Goal: Transaction & Acquisition: Purchase product/service

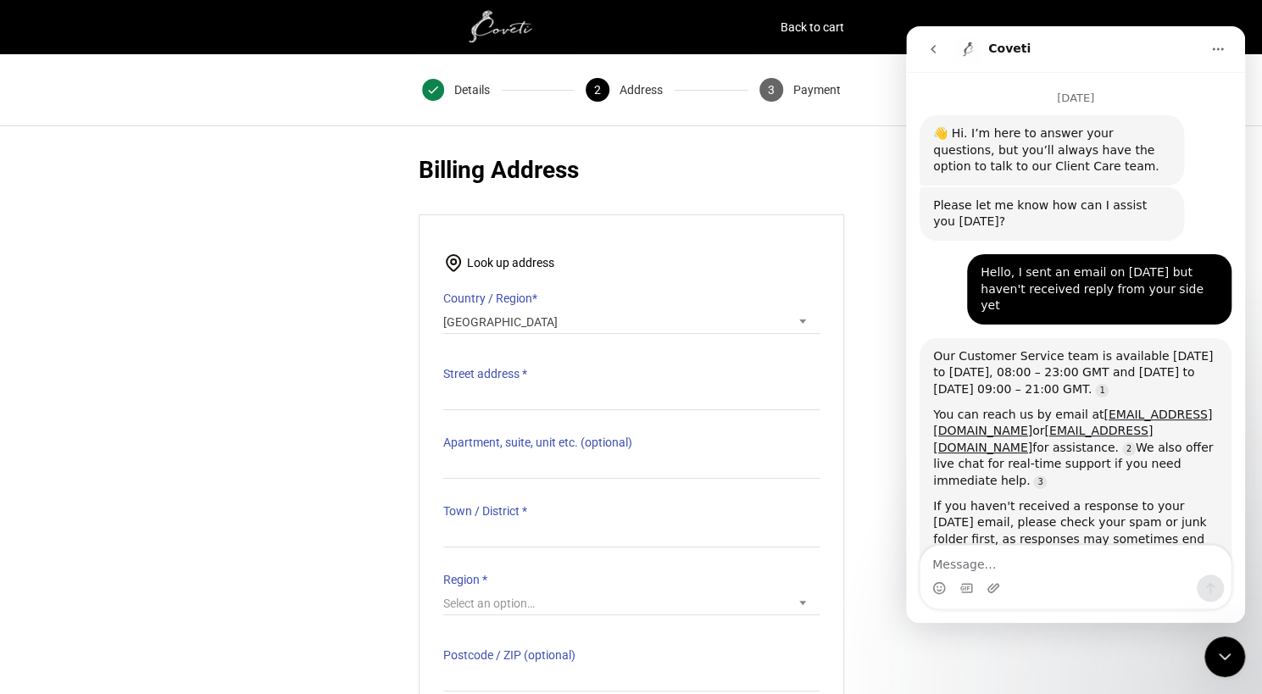
scroll to position [3, 0]
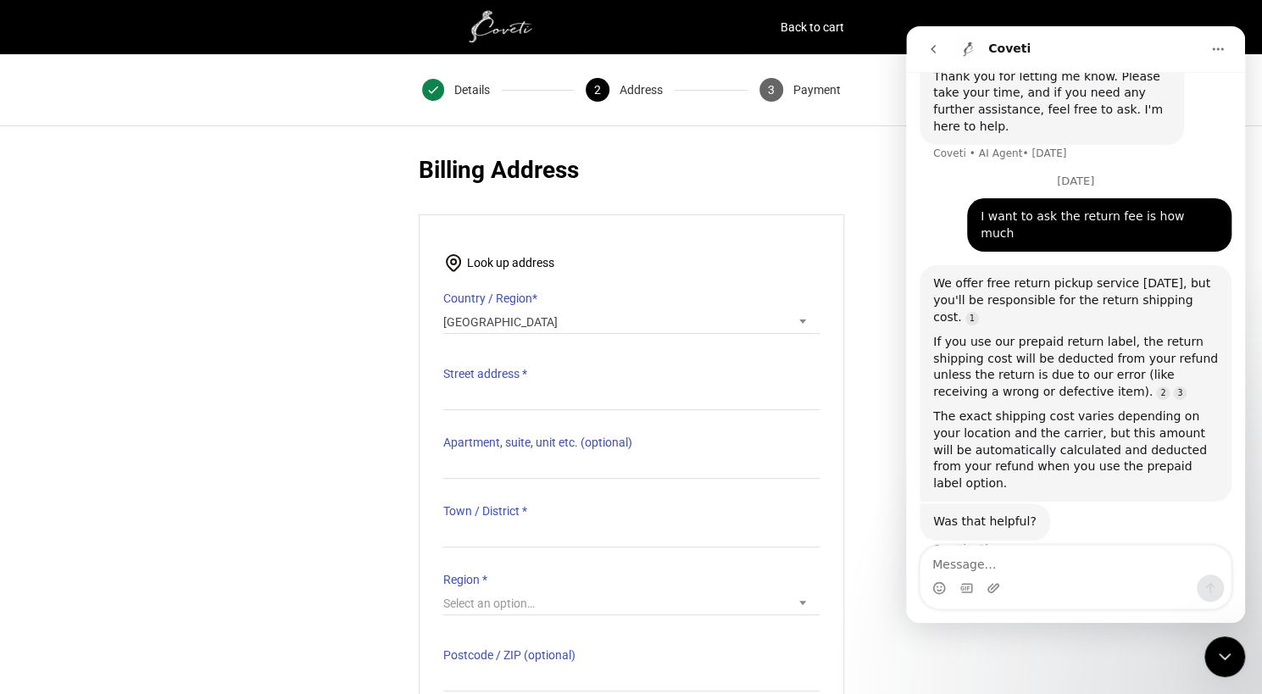
click at [702, 153] on h2 "Billing Address" at bounding box center [632, 170] width 426 height 34
click at [541, 287] on label "Country / Region *" at bounding box center [631, 299] width 376 height 24
click at [443, 309] on select "Select a country / region… [GEOGRAPHIC_DATA] [GEOGRAPHIC_DATA] [GEOGRAPHIC_DATA…" at bounding box center [442, 309] width 1 height 1
click at [500, 386] on input "Street address *" at bounding box center [631, 398] width 376 height 25
drag, startPoint x: 545, startPoint y: 379, endPoint x: 348, endPoint y: 354, distance: 198.2
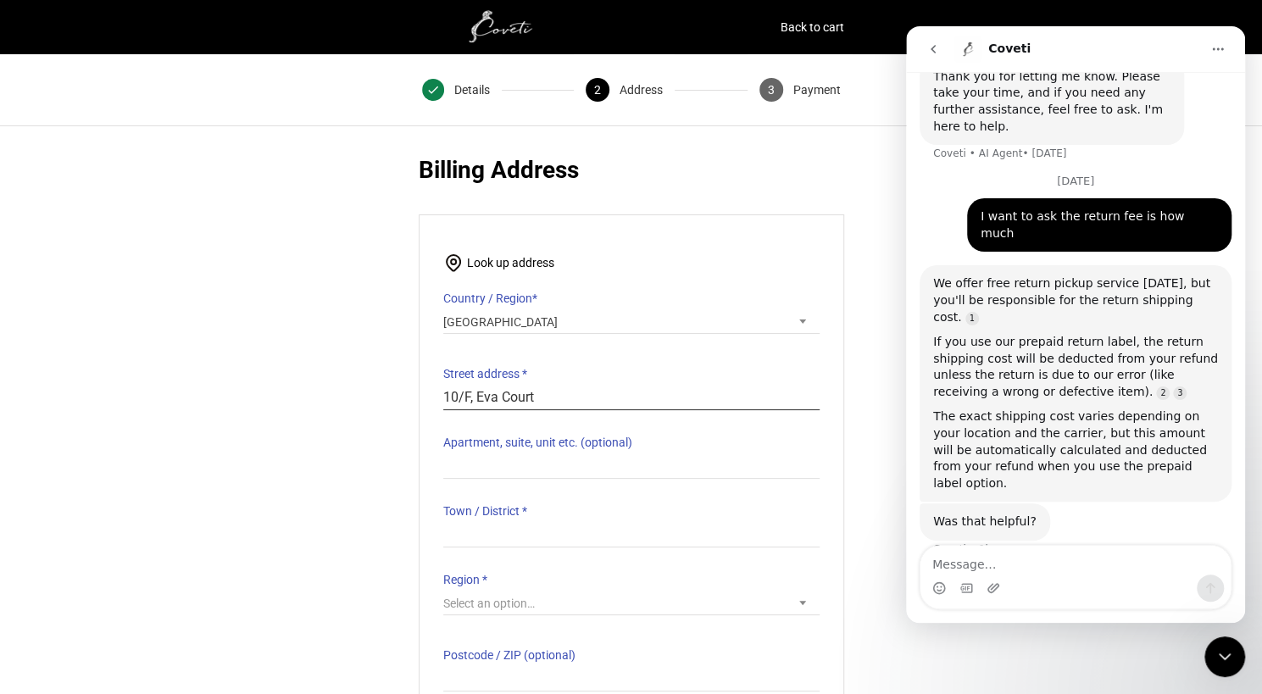
click at [348, 354] on div "Customer Details Email address * leesec05@gmail.com Email address is a required…" at bounding box center [631, 522] width 1262 height 738
drag, startPoint x: 561, startPoint y: 385, endPoint x: 337, endPoint y: 385, distance: 223.8
click at [337, 385] on div "Customer Details Email address * leesec05@gmail.com Email address is a required…" at bounding box center [631, 522] width 1262 height 738
type input "36 Macdonnell Road"
click at [468, 441] on p "Apartment, suite, unit etc. (optional)" at bounding box center [631, 455] width 376 height 48
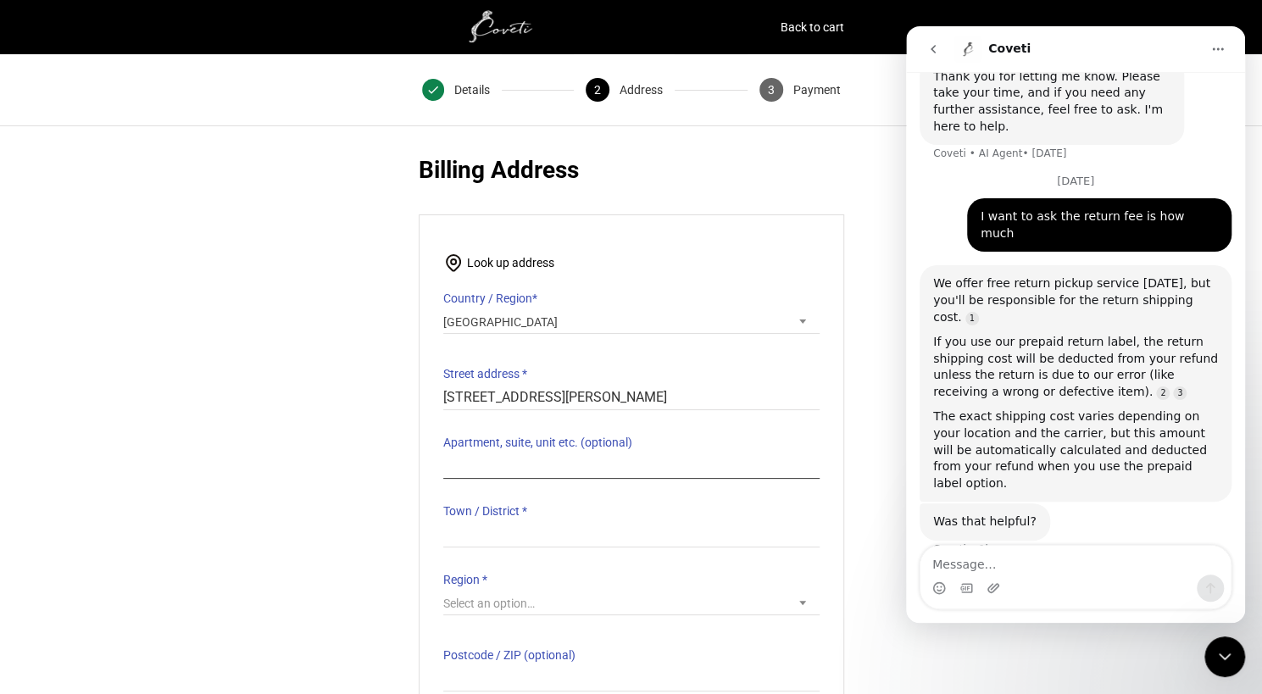
click at [473, 457] on input "Apartment, suite, unit etc. (optional)" at bounding box center [631, 466] width 376 height 25
paste input "10 Floor, Eva Court,"
type input "10 Floor, Eva Court"
click at [563, 540] on div "Look up address Country / Region * Select a country / region… Afghanistan Åland…" at bounding box center [631, 471] width 376 height 441
click at [568, 532] on input "Town / District *" at bounding box center [631, 535] width 376 height 25
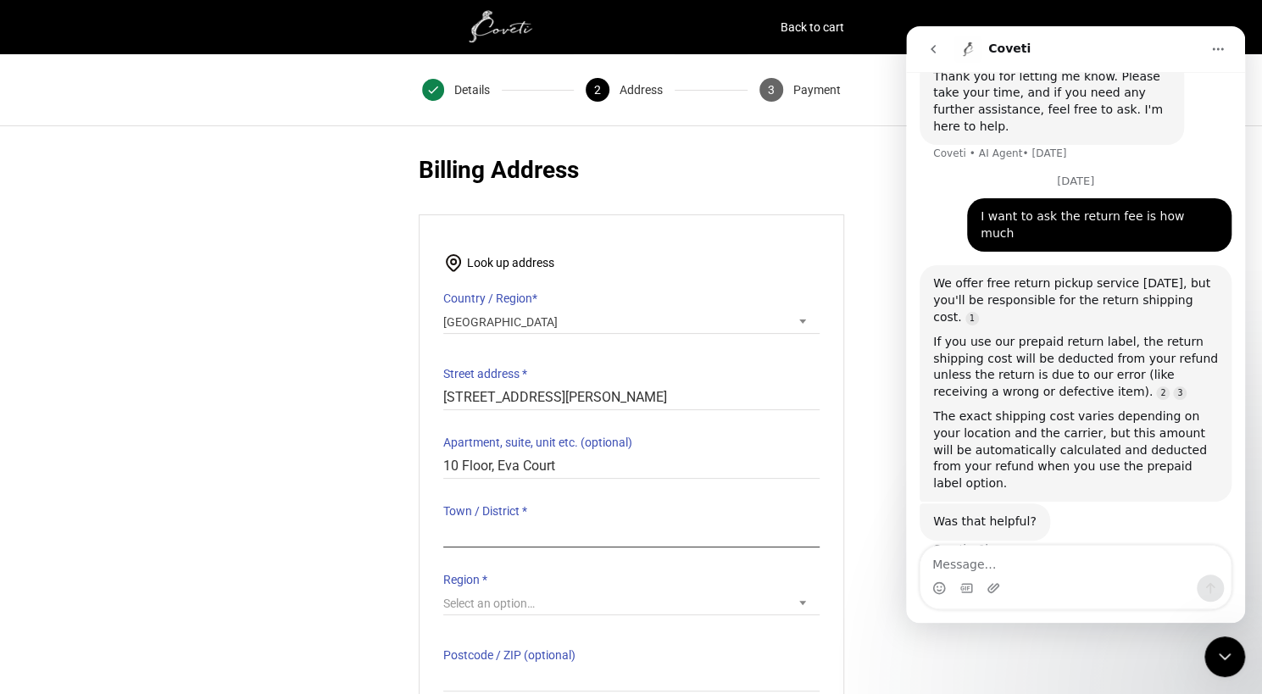
type input "C"
type input "M"
type input "Central, Mid-level"
click at [531, 592] on span "Select an option…" at bounding box center [631, 604] width 376 height 24
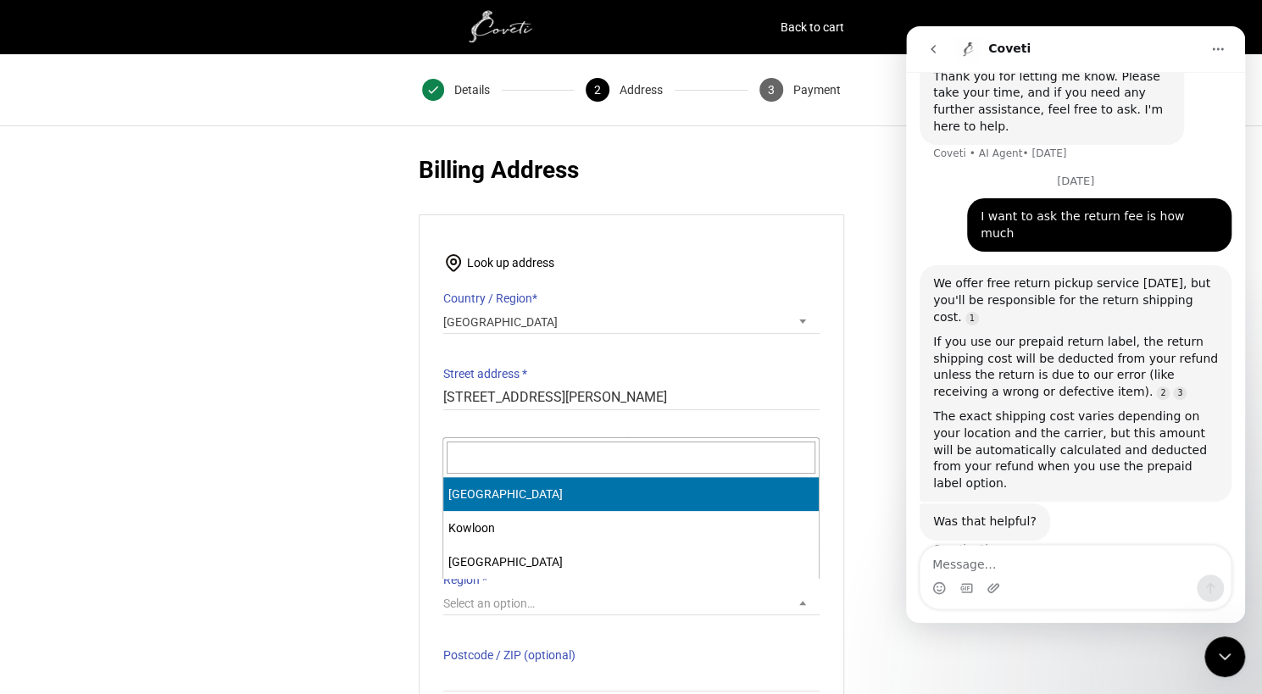
select select "HONG KONG"
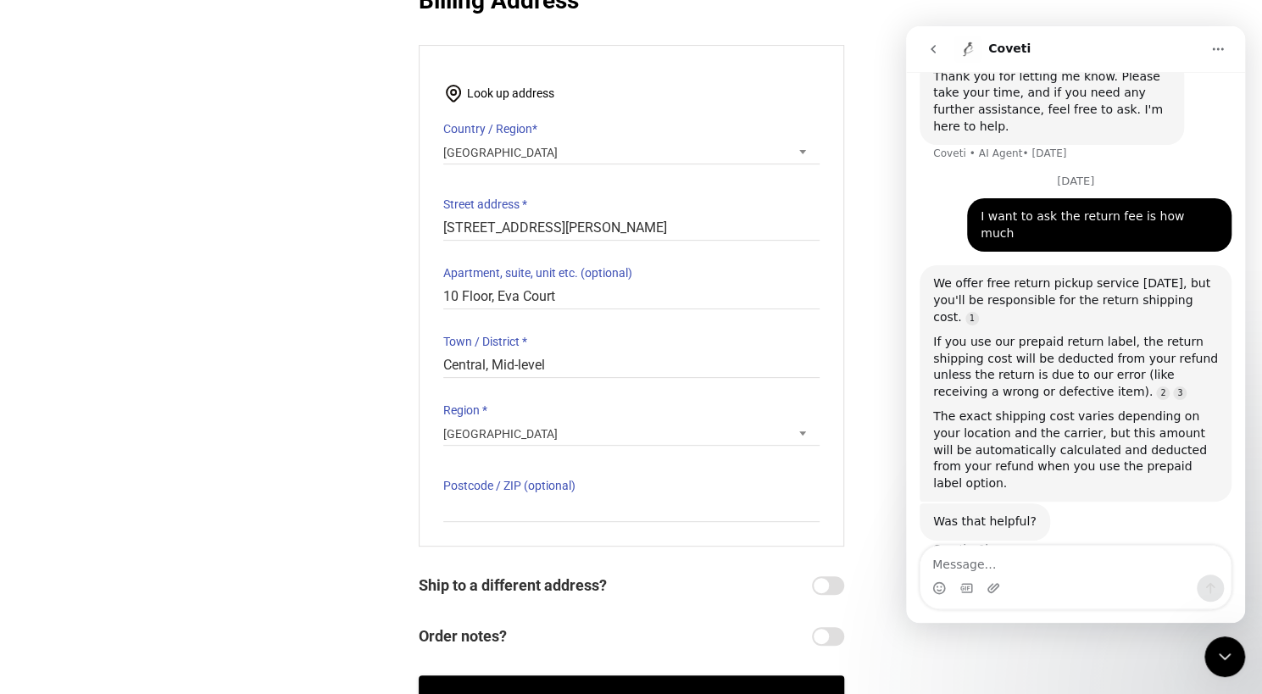
scroll to position [254, 0]
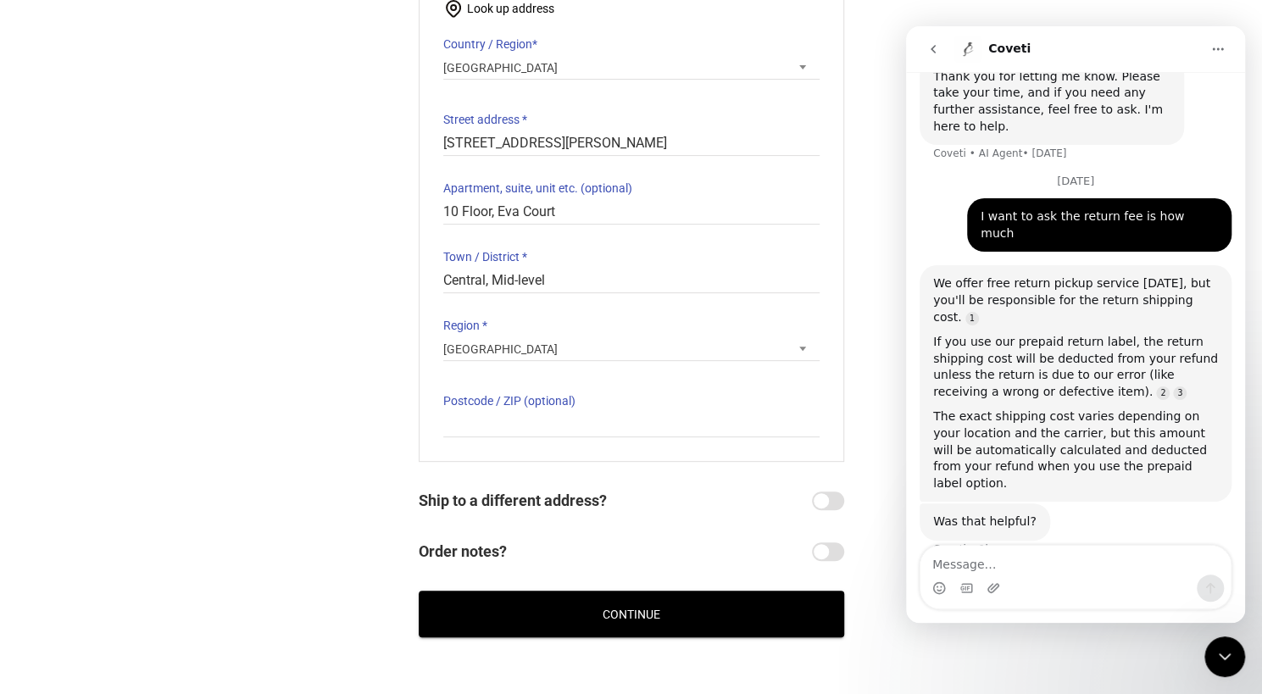
click at [885, 522] on div "Customer Details Email address * leesec05@gmail.com Email address is a required…" at bounding box center [631, 268] width 1262 height 738
click at [826, 543] on input "Order notes?" at bounding box center [828, 552] width 32 height 19
checkbox input "true"
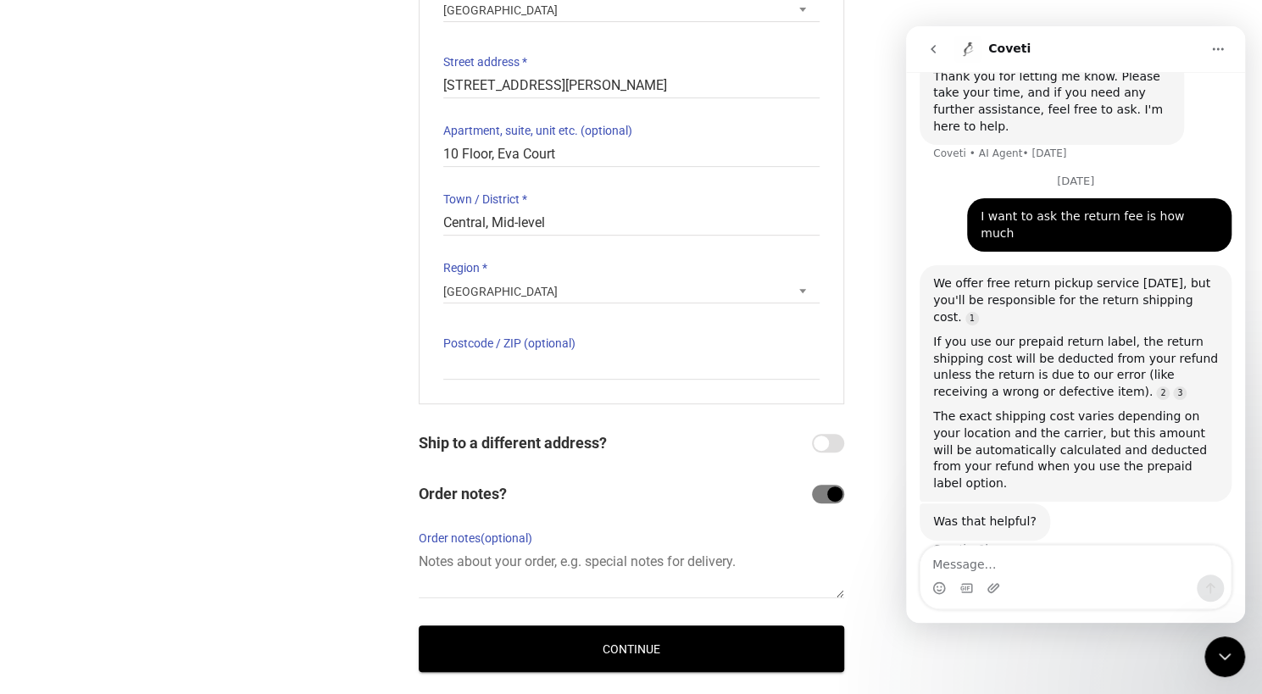
scroll to position [409, 0]
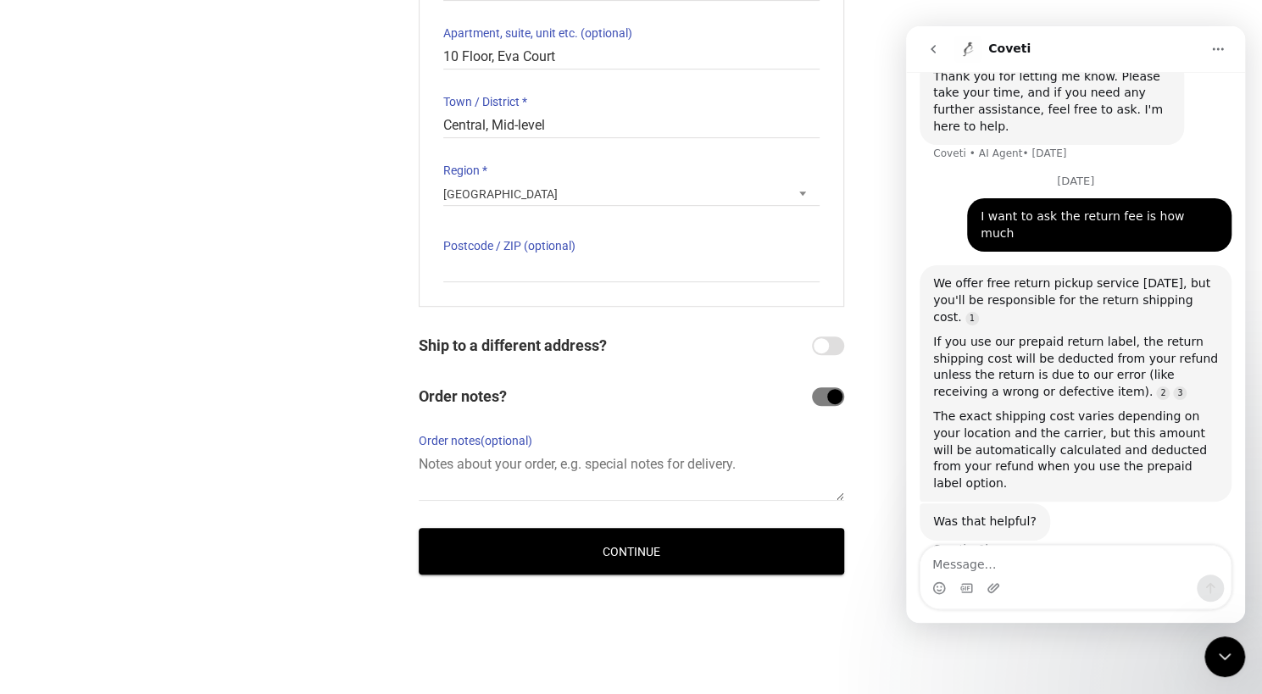
click at [659, 542] on button "Continue" at bounding box center [632, 551] width 426 height 47
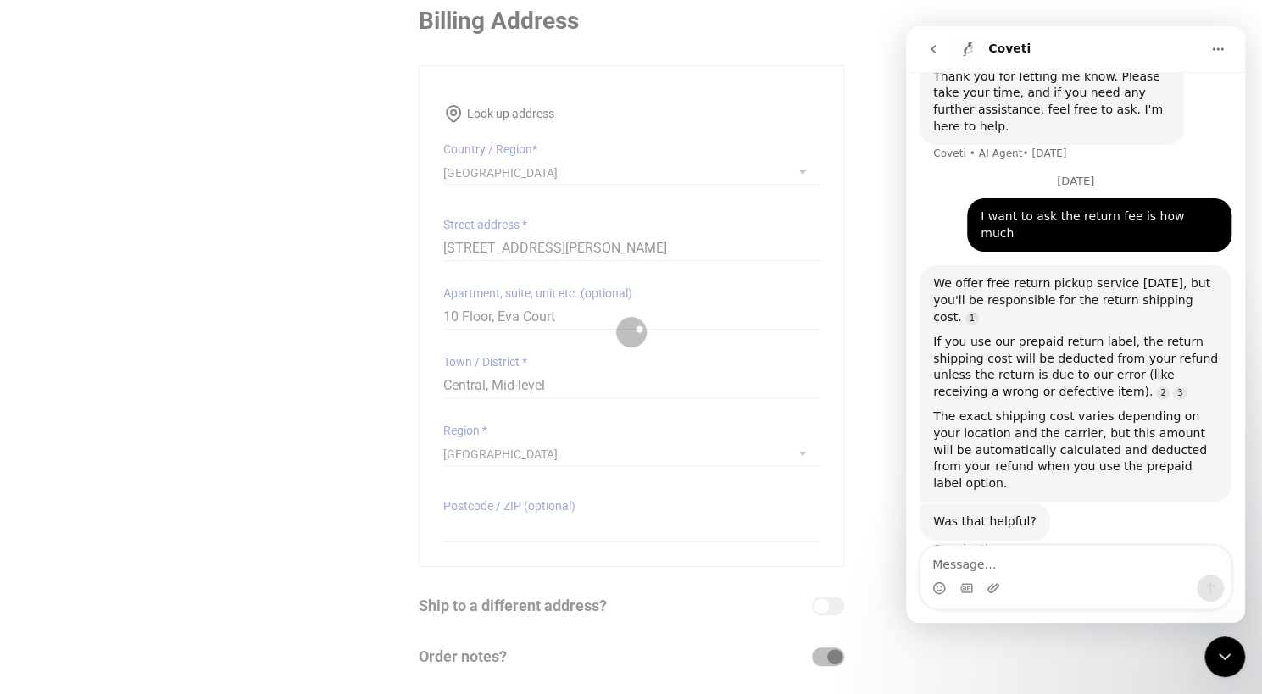
scroll to position [81, 0]
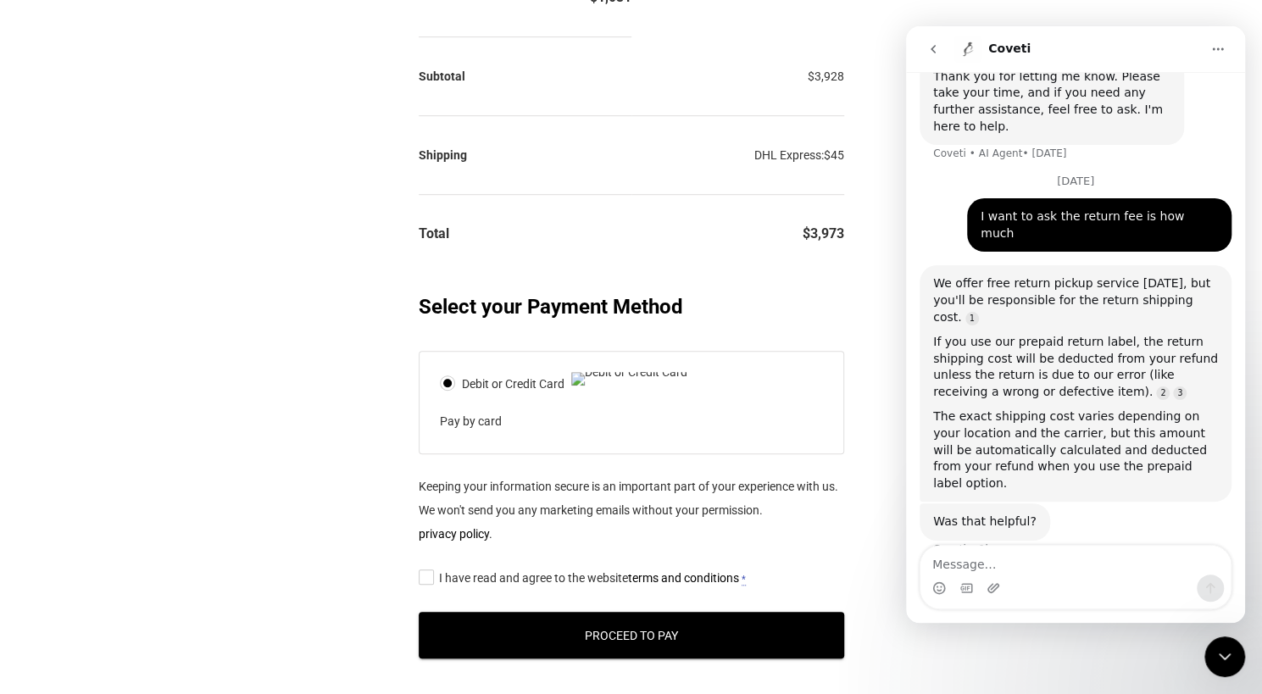
scroll to position [593, 0]
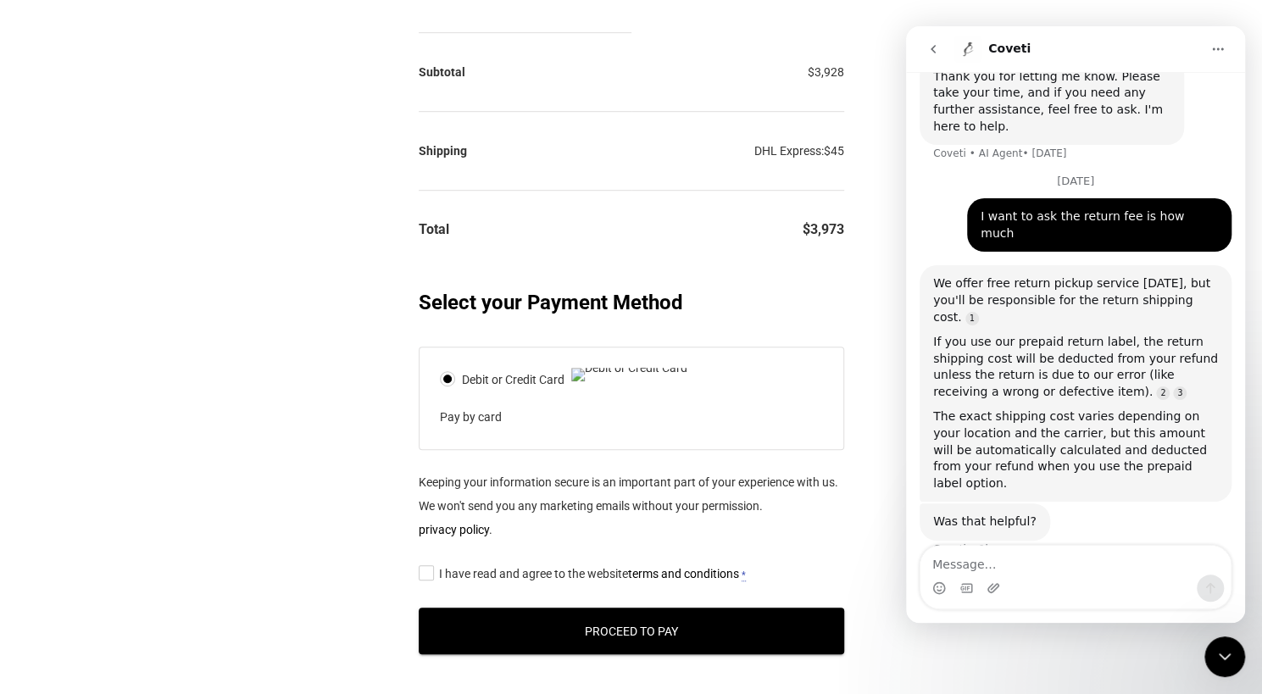
click at [430, 572] on input "I have read and agree to the website terms and conditions *" at bounding box center [424, 572] width 11 height 0
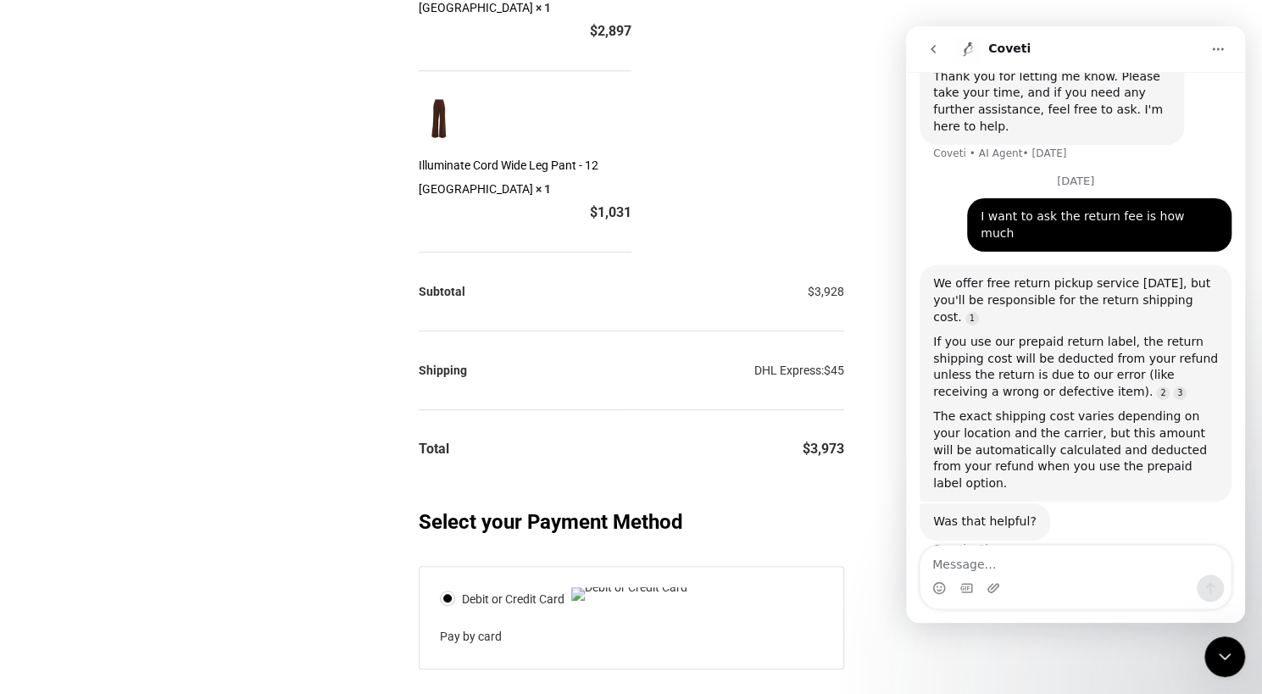
scroll to position [170, 0]
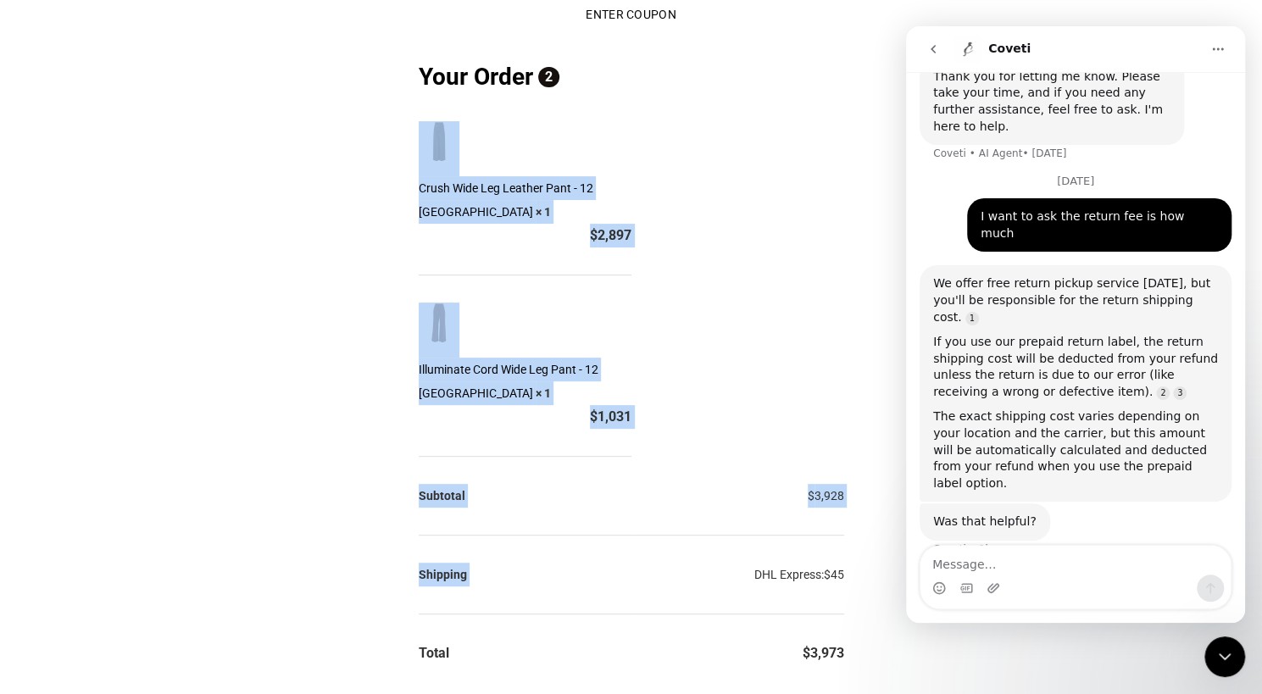
drag, startPoint x: 696, startPoint y: 504, endPoint x: 865, endPoint y: 501, distance: 169.6
click at [865, 501] on div "Customer Details Email address * leesec05@gmail.com Email address is a required…" at bounding box center [631, 549] width 1262 height 1106
click at [858, 507] on section "Enter Coupon If you have a coupon code, please apply it below. Apply coupon You…" at bounding box center [631, 549] width 466 height 1106
drag, startPoint x: 836, startPoint y: 501, endPoint x: 810, endPoint y: 509, distance: 26.8
click at [810, 509] on section "Enter Coupon If you have a coupon code, please apply it below. Apply coupon You…" at bounding box center [631, 549] width 466 height 1106
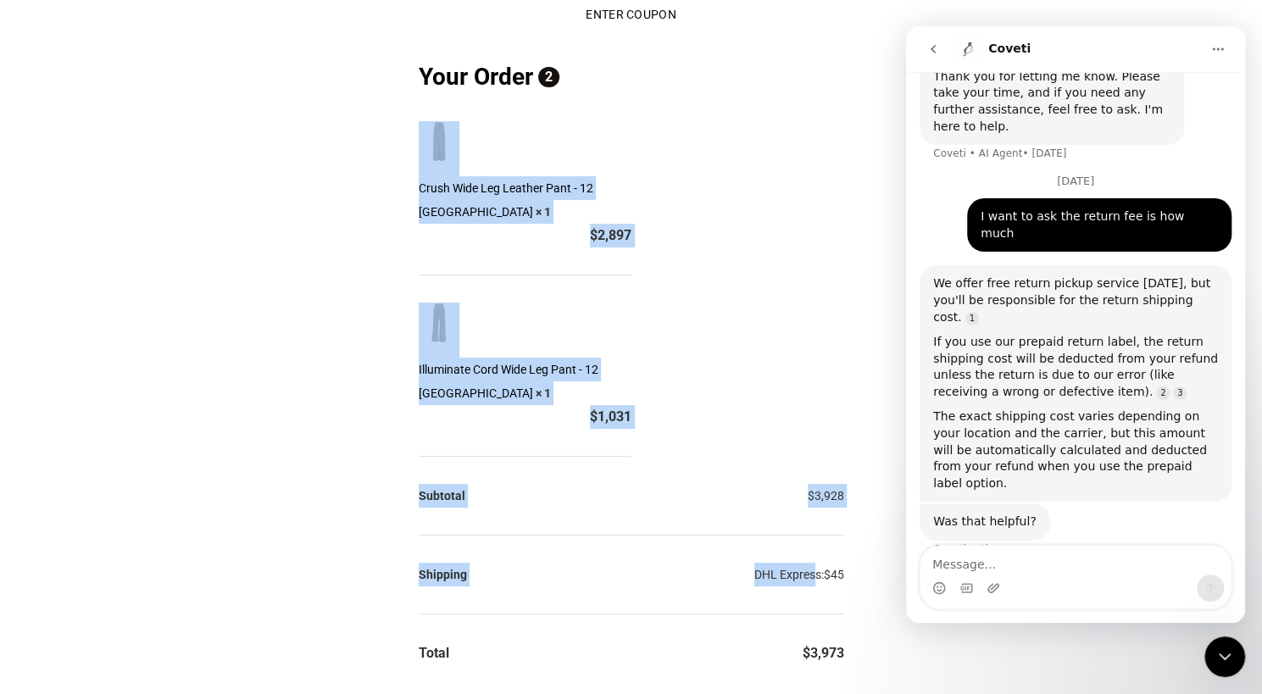
click at [810, 563] on label "DHL Express: $ 45" at bounding box center [799, 575] width 90 height 24
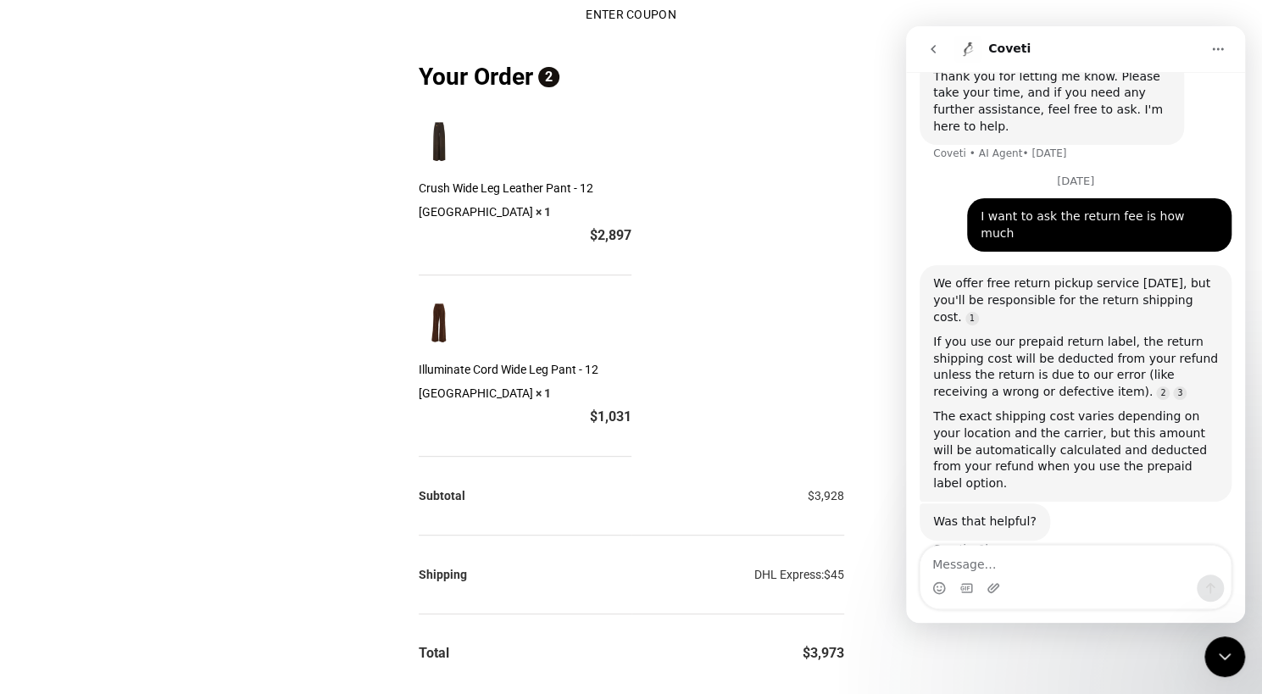
click at [632, 536] on th "Shipping" at bounding box center [525, 575] width 213 height 79
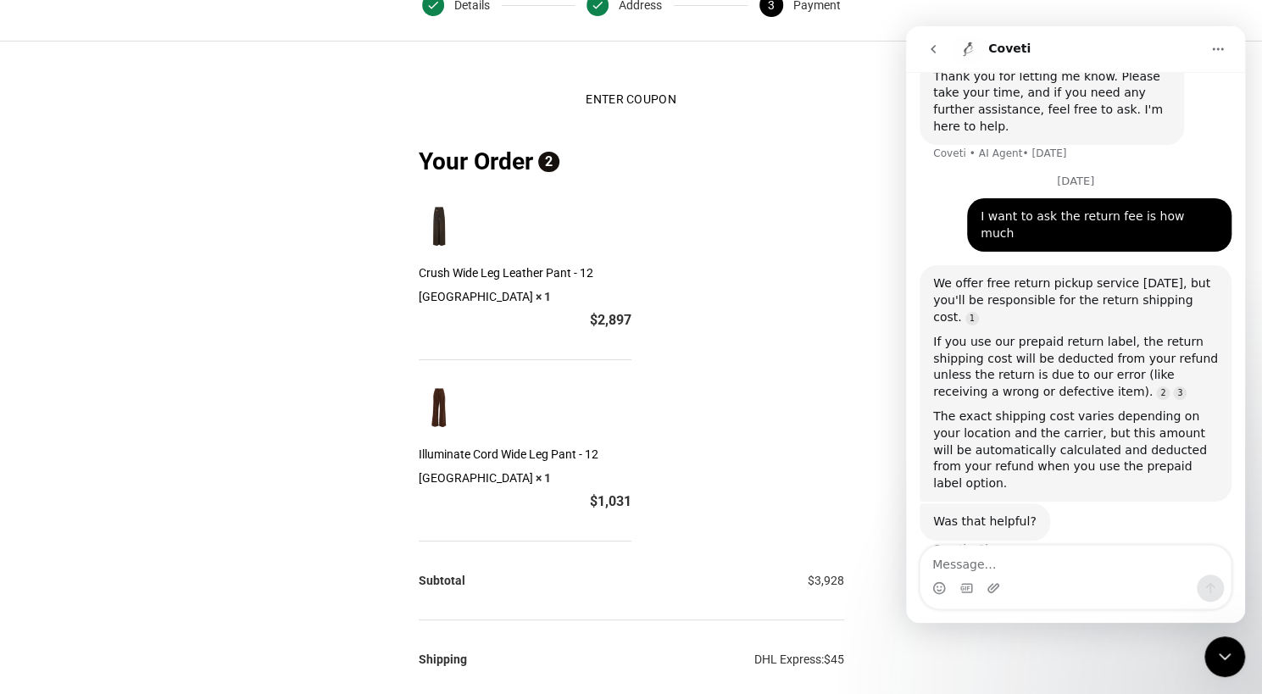
click at [518, 266] on span "Crush Wide Leg Leather Pant - 12 [GEOGRAPHIC_DATA]" at bounding box center [506, 284] width 175 height 37
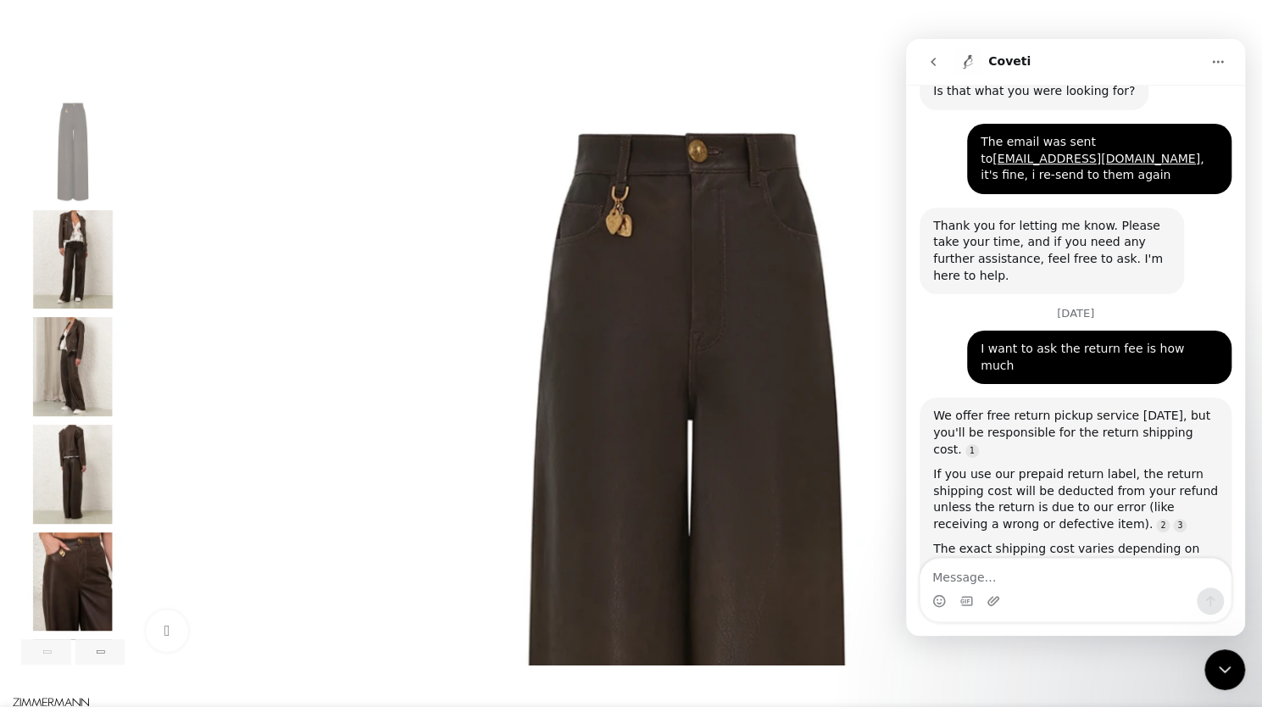
scroll to position [0, 178]
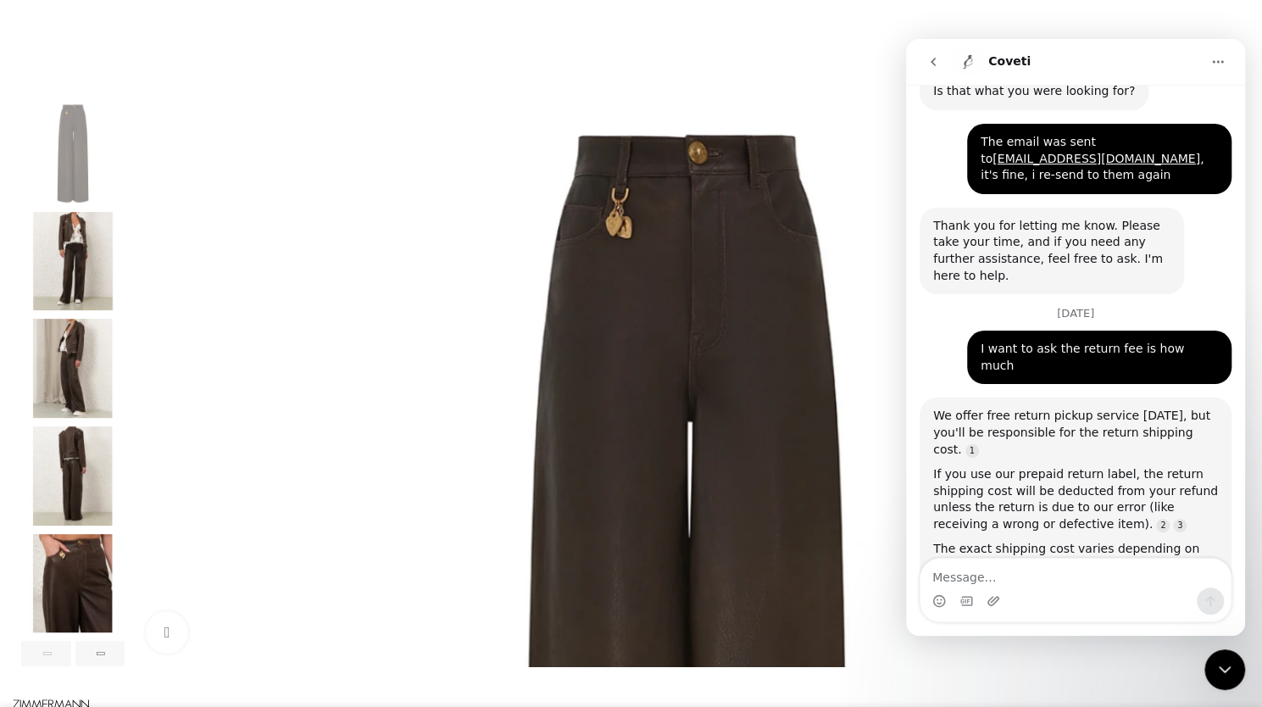
click at [636, 64] on div "Add to wishlist Click to enlarge" at bounding box center [631, 332] width 1220 height 668
click at [1088, 408] on div "We offer free return pickup service [DATE], but you'll be responsible for the r…" at bounding box center [1075, 433] width 285 height 50
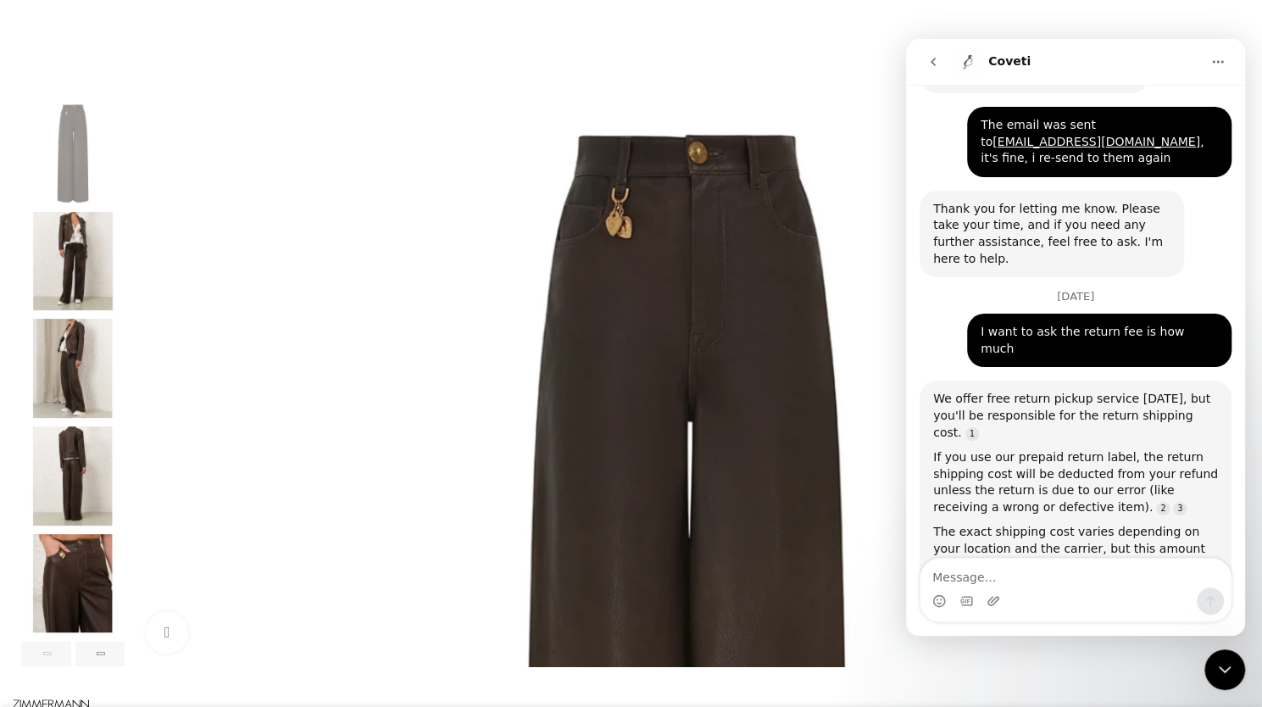
click at [1132, 524] on div "The exact shipping cost varies depending on your location and the carrier, but …" at bounding box center [1075, 565] width 285 height 83
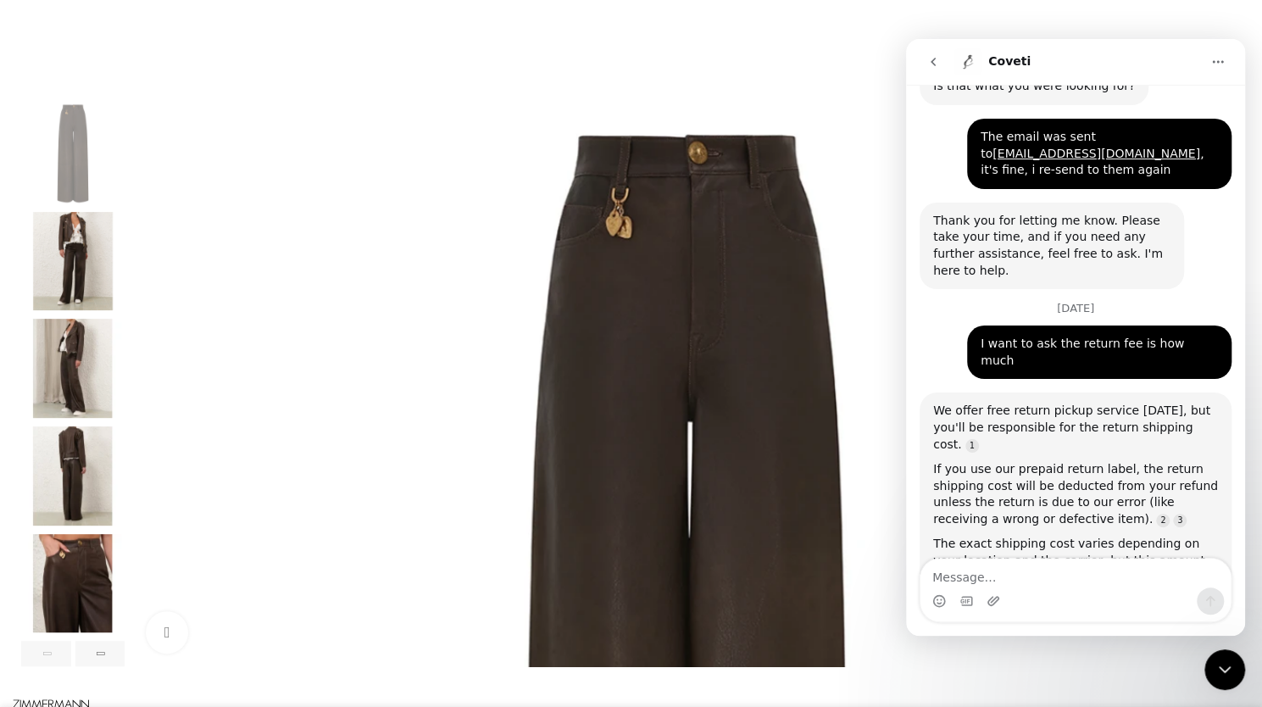
click at [1132, 536] on div "The exact shipping cost varies depending on your location and the carrier, but …" at bounding box center [1075, 577] width 285 height 83
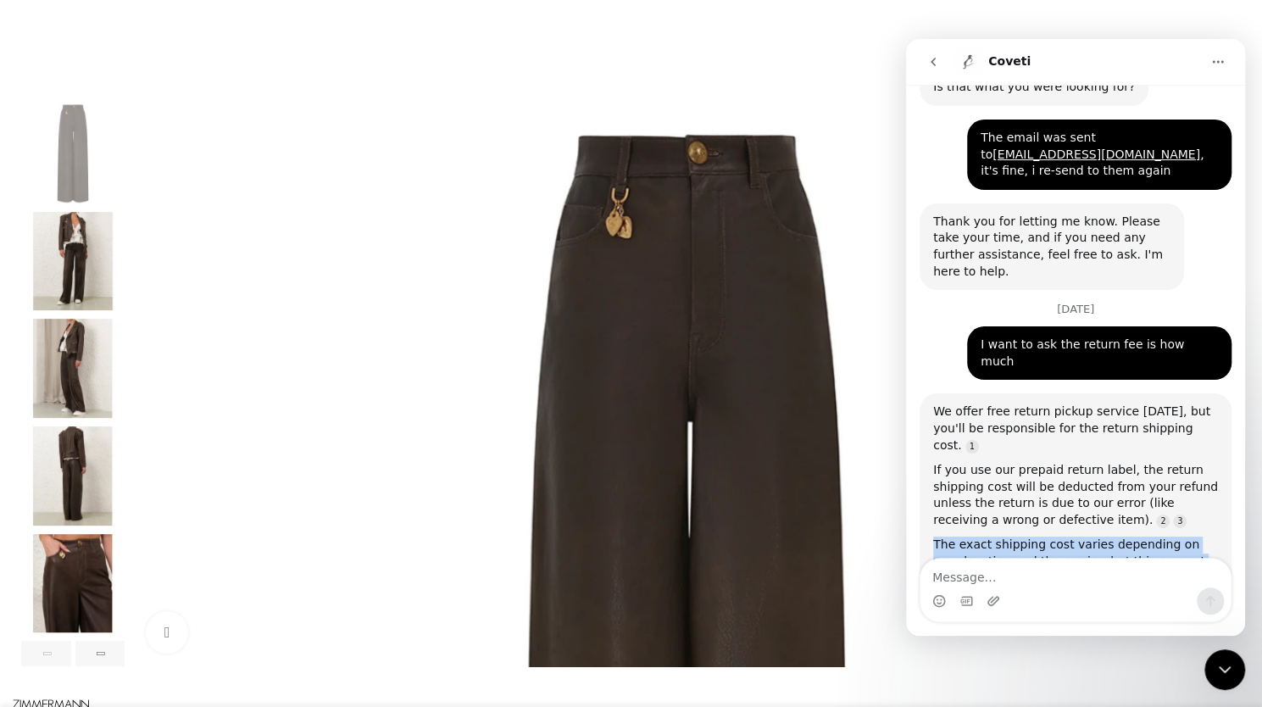
click at [1132, 537] on div "The exact shipping cost varies depending on your location and the carrier, but …" at bounding box center [1075, 578] width 285 height 83
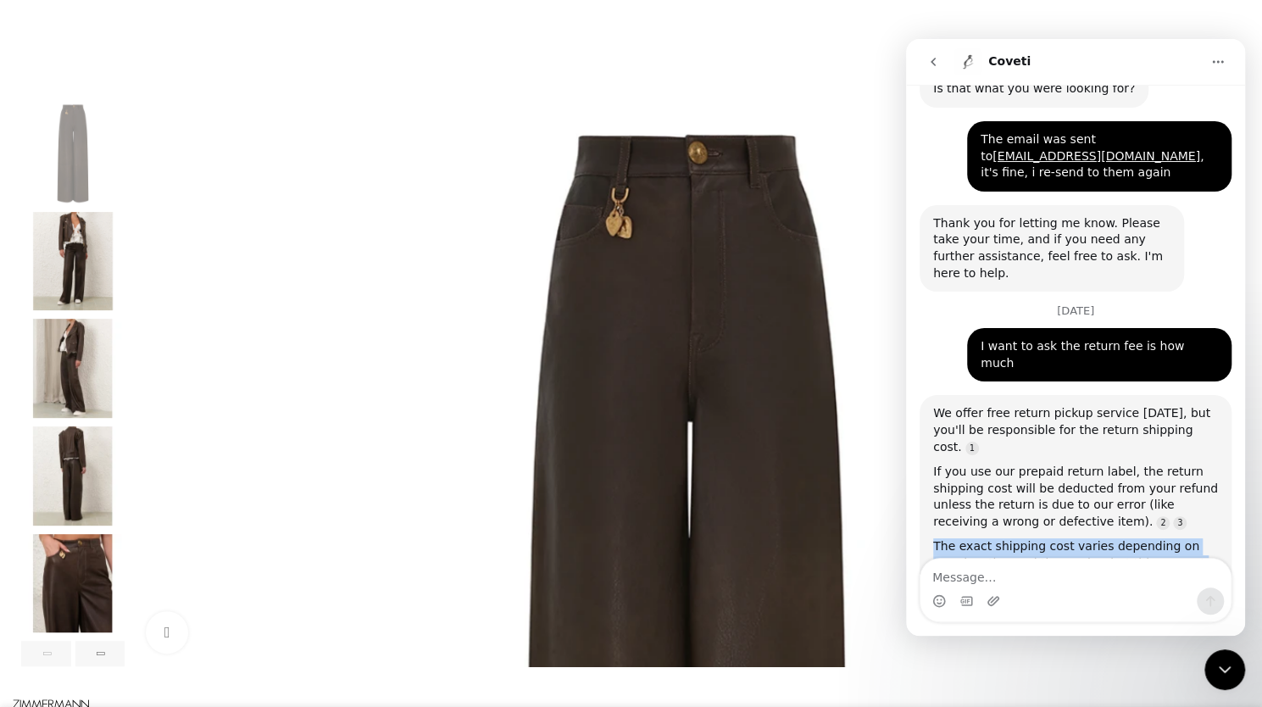
scroll to position [888, 0]
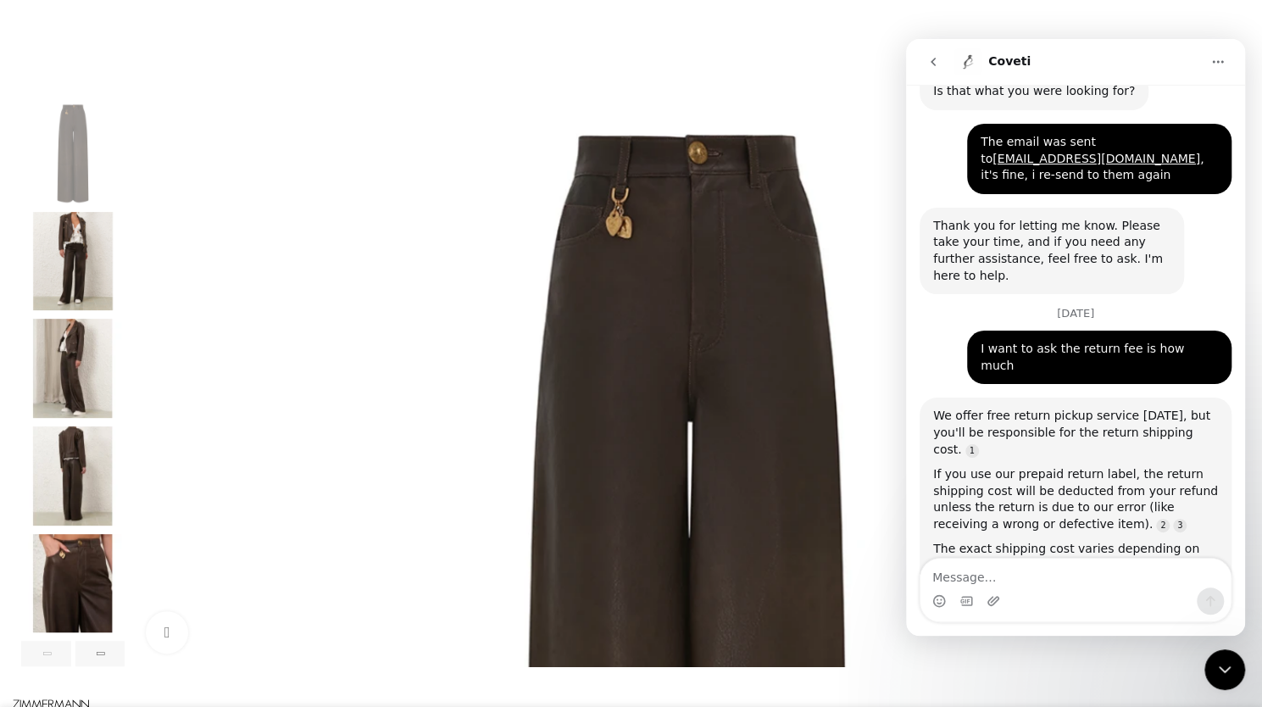
click at [1137, 636] on div "Was that helpful? [GEOGRAPHIC_DATA] • 1h ago" at bounding box center [1076, 673] width 312 height 75
click at [1060, 580] on textarea "Message…" at bounding box center [1076, 573] width 310 height 29
type textarea "r"
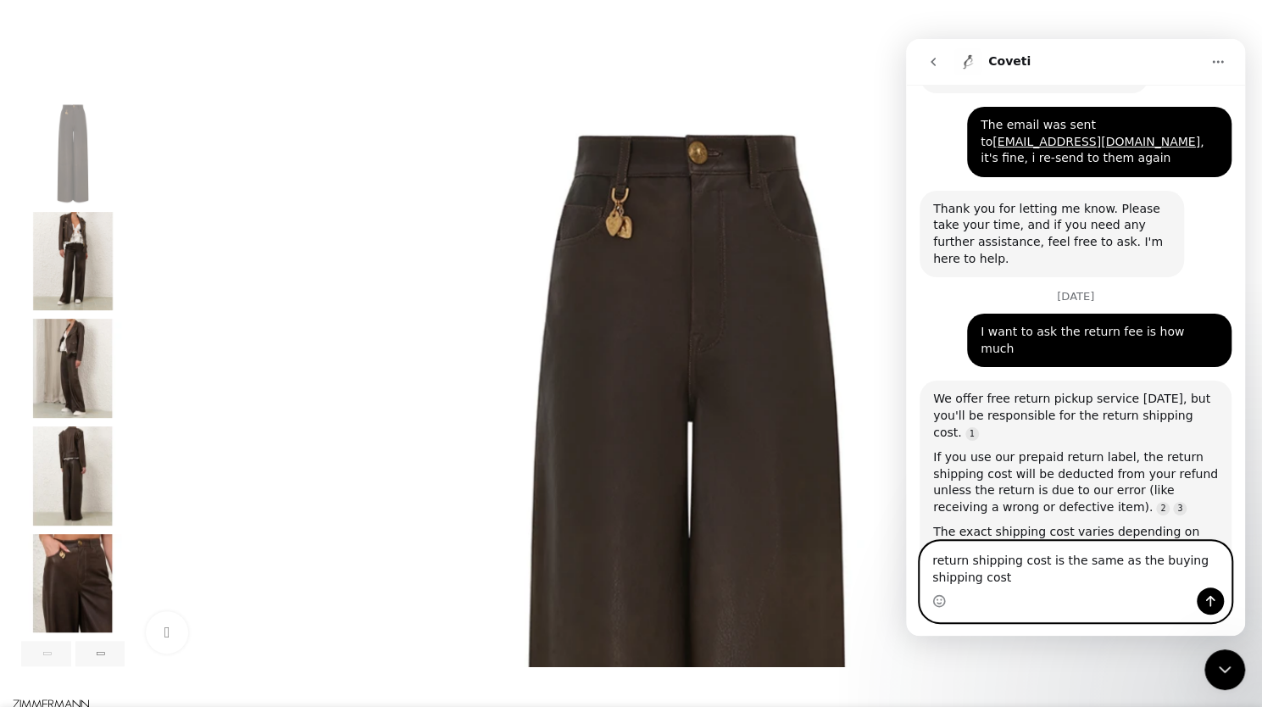
type textarea "return shipping cost is the same as the buying shipping cost?"
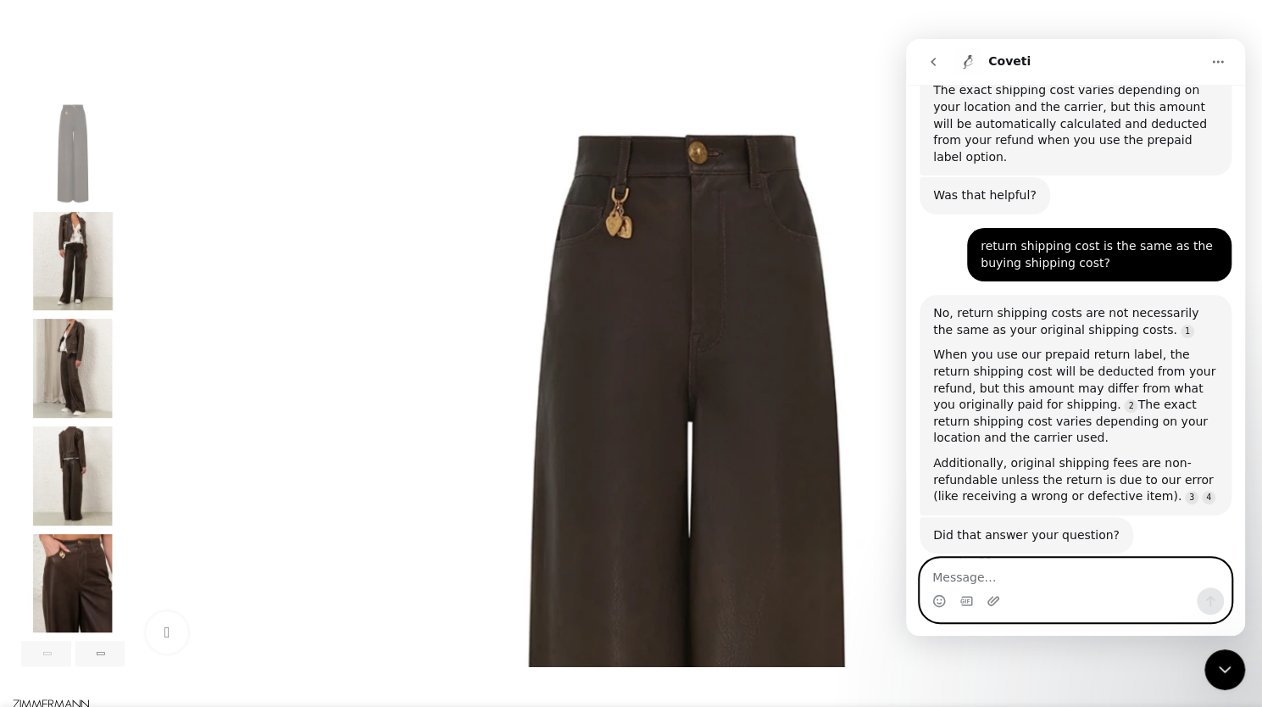
scroll to position [0, 892]
